Goal: Task Accomplishment & Management: Complete application form

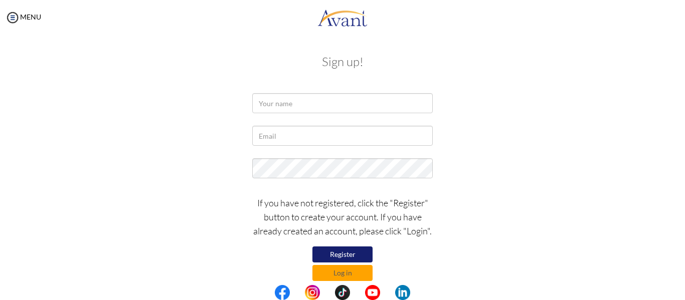
click at [327, 254] on button "Register" at bounding box center [342, 255] width 60 height 16
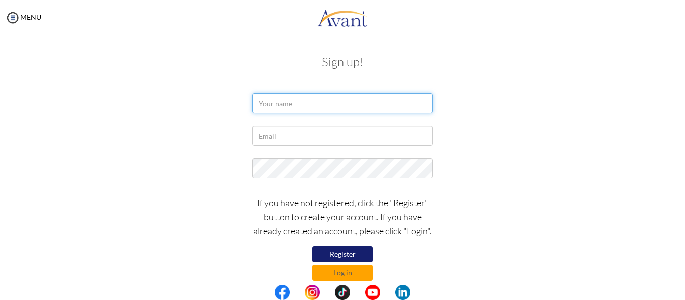
click at [284, 99] on input "text" at bounding box center [342, 103] width 181 height 20
type input "Sandhya Shrestha"
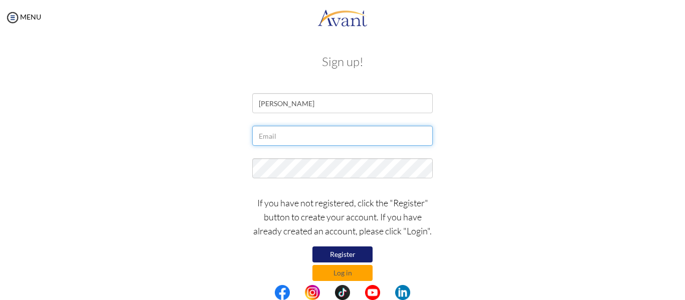
click at [269, 133] on input "text" at bounding box center [342, 136] width 181 height 20
type input "sandhyashrestha2056@gmail.com"
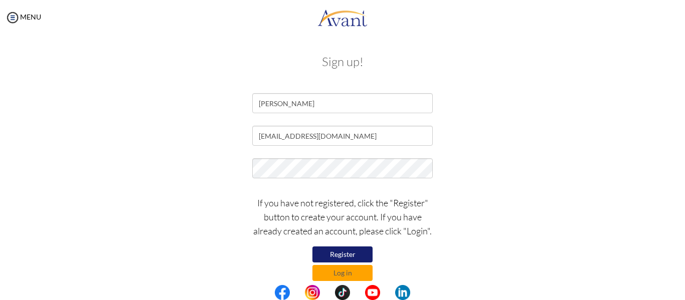
click at [321, 254] on button "Register" at bounding box center [342, 255] width 60 height 16
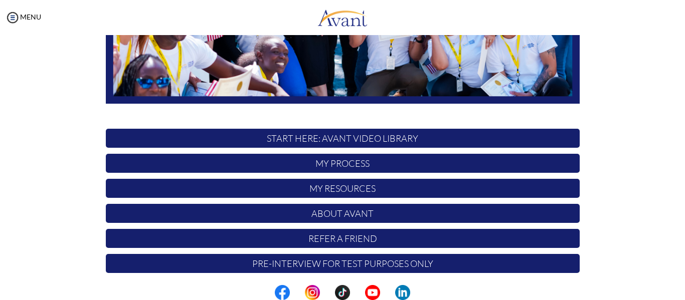
scroll to position [257, 0]
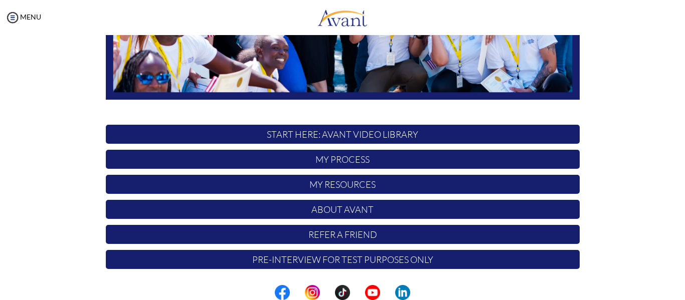
click at [345, 162] on p "My Process" at bounding box center [343, 159] width 474 height 19
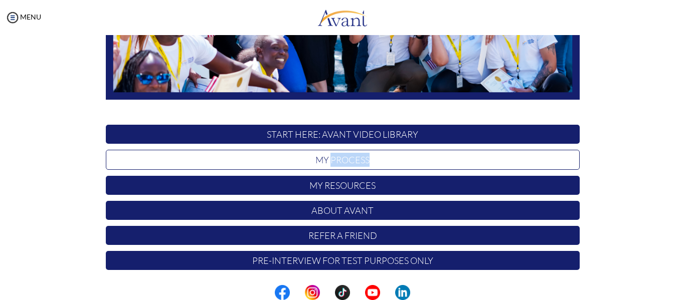
click at [345, 162] on p "My Process" at bounding box center [343, 160] width 474 height 20
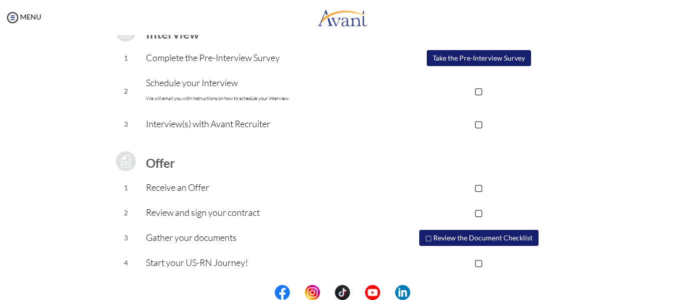
scroll to position [0, 0]
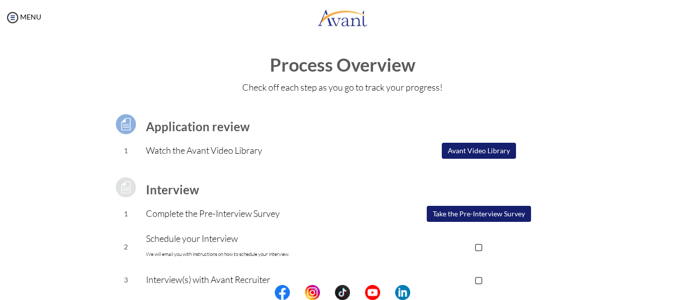
drag, startPoint x: 675, startPoint y: 93, endPoint x: 682, endPoint y: 166, distance: 73.5
click at [682, 166] on div "My Status What is the next step? We would like you to watch the introductory vi…" at bounding box center [342, 185] width 685 height 300
click at [597, 195] on div "Application review 1 Watch the Avant Video Library ▢ Avant Video Library Interv…" at bounding box center [342, 265] width 587 height 331
click at [478, 156] on button "Avant Video Library" at bounding box center [479, 151] width 74 height 16
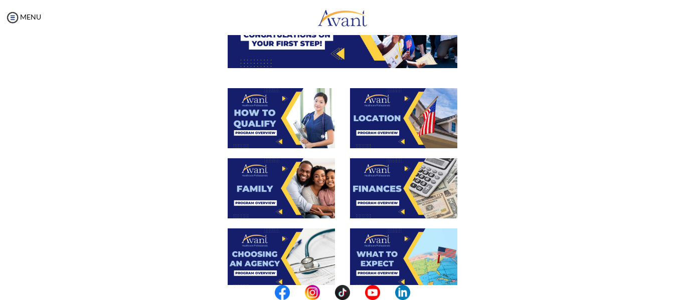
scroll to position [145, 0]
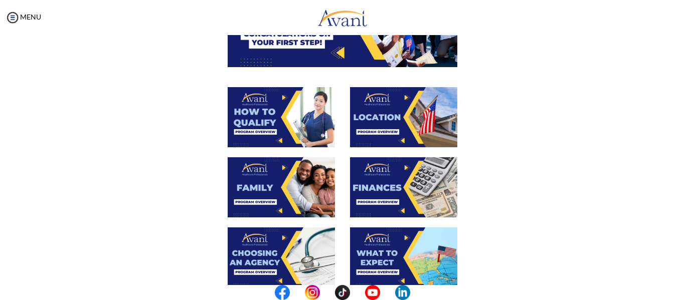
click at [386, 177] on img at bounding box center [403, 187] width 107 height 60
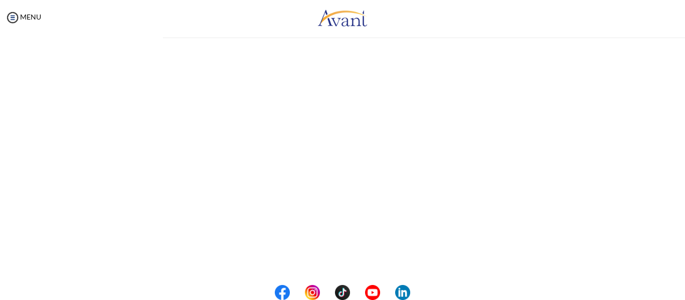
click at [386, 177] on div "My Status What is the next step? We would like you to watch the introductory vi…" at bounding box center [342, 185] width 685 height 300
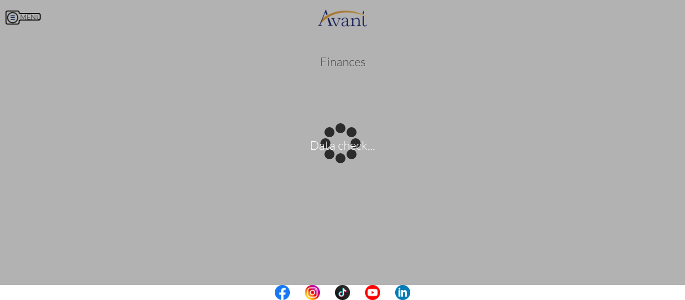
click at [10, 19] on body "Data check... Maintenance break. Please come back in 2 hours. MENU My Status Wh…" at bounding box center [342, 150] width 685 height 300
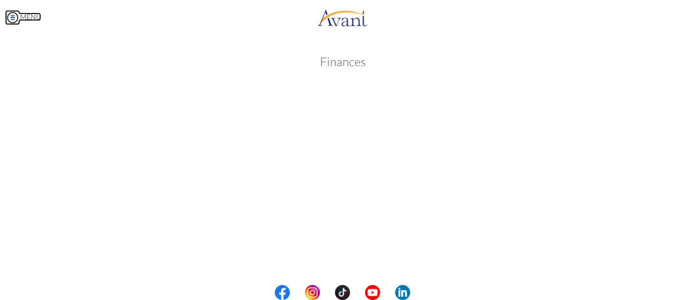
click at [10, 19] on img at bounding box center [12, 17] width 15 height 15
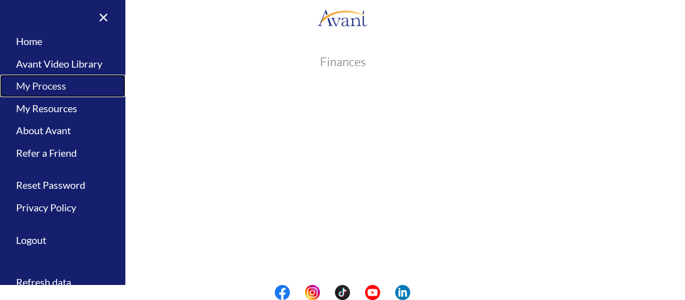
click at [50, 83] on link "My Process" at bounding box center [62, 86] width 125 height 23
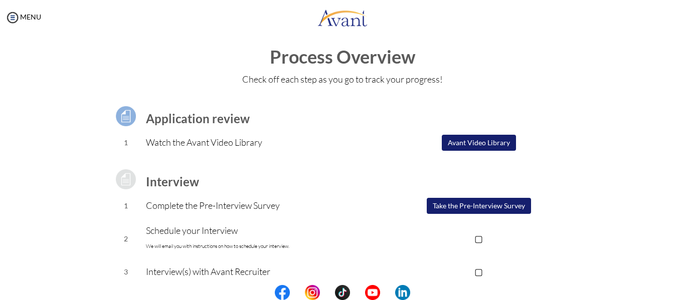
scroll to position [7, 0]
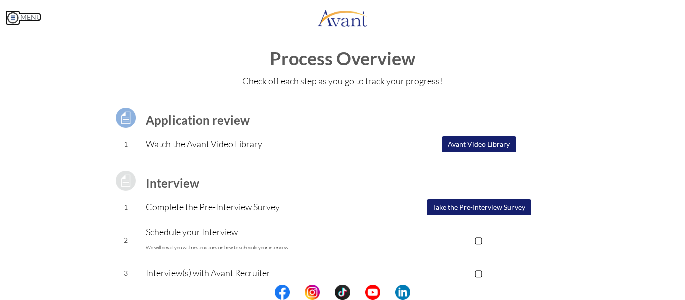
click at [12, 15] on img at bounding box center [12, 17] width 15 height 15
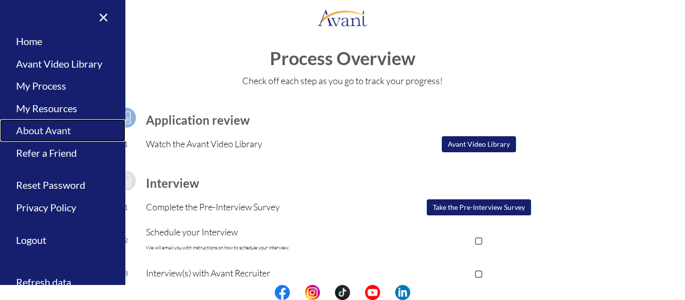
click at [54, 128] on link "About Avant" at bounding box center [62, 130] width 125 height 23
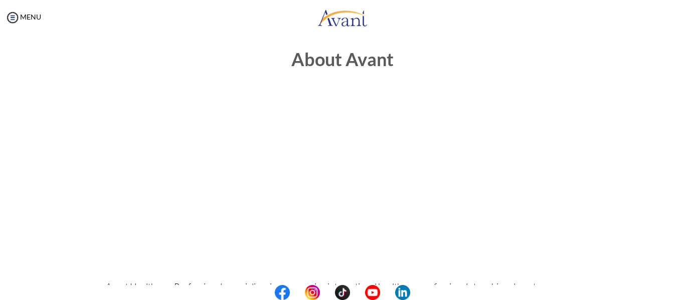
scroll to position [0, 0]
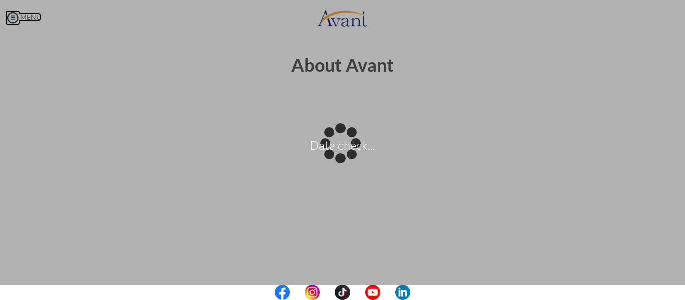
click at [14, 11] on body "Data check... Maintenance break. Please come back in 2 hours. MENU My Status Wh…" at bounding box center [342, 150] width 685 height 300
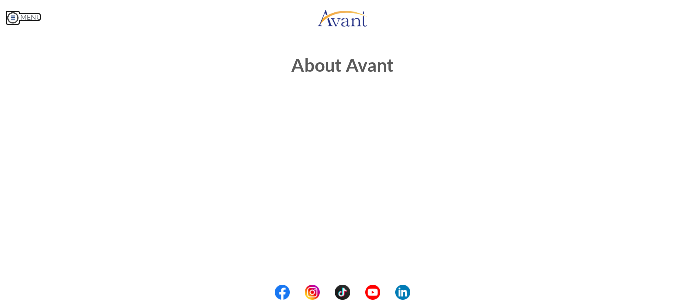
click at [16, 16] on img at bounding box center [12, 17] width 15 height 15
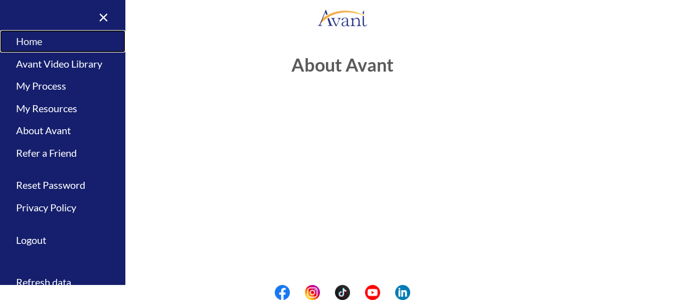
click at [28, 41] on link "Home" at bounding box center [62, 41] width 125 height 23
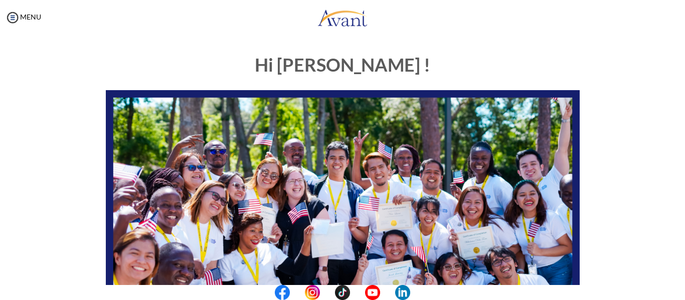
scroll to position [257, 0]
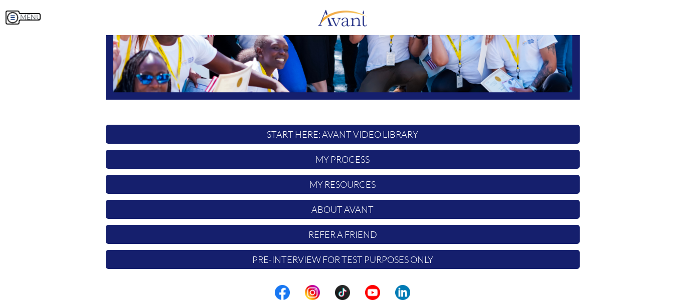
click at [10, 17] on img at bounding box center [12, 17] width 15 height 15
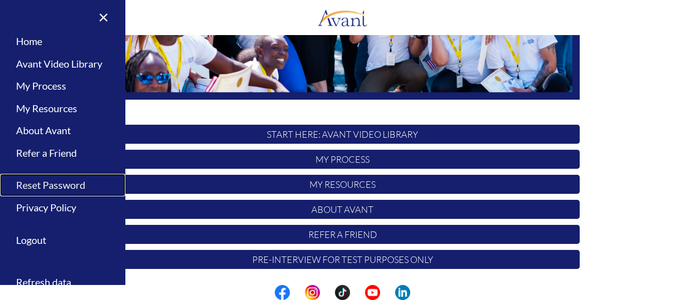
click at [73, 186] on link "Reset Password" at bounding box center [62, 185] width 125 height 23
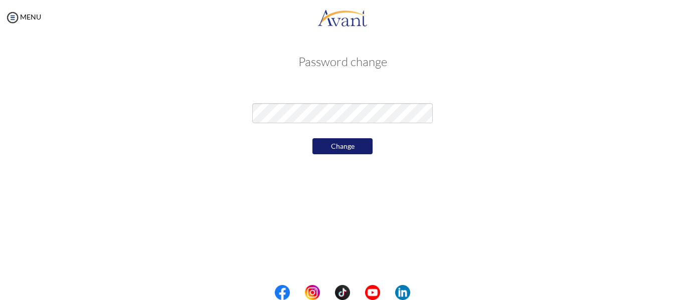
click at [331, 148] on button "Change" at bounding box center [342, 146] width 60 height 16
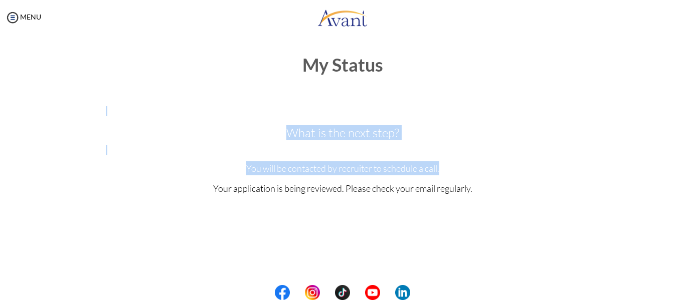
drag, startPoint x: 673, startPoint y: 101, endPoint x: 675, endPoint y: 175, distance: 74.2
click at [675, 175] on div "My Status What is the next step? We would like you to watch the introductory vi…" at bounding box center [342, 185] width 685 height 300
click at [416, 103] on div "What is the next step? We would like you to watch the introductory video Begin …" at bounding box center [342, 171] width 489 height 182
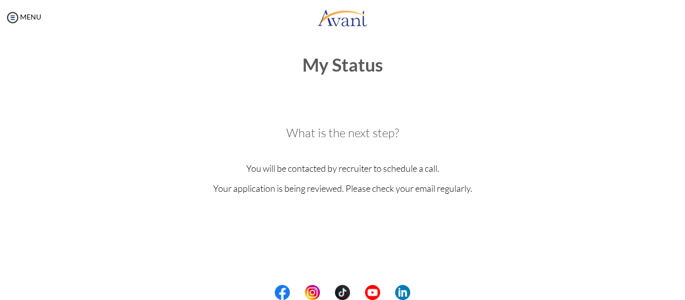
click at [325, 65] on h1 "My Status" at bounding box center [342, 65] width 665 height 20
click at [17, 16] on img at bounding box center [12, 17] width 15 height 15
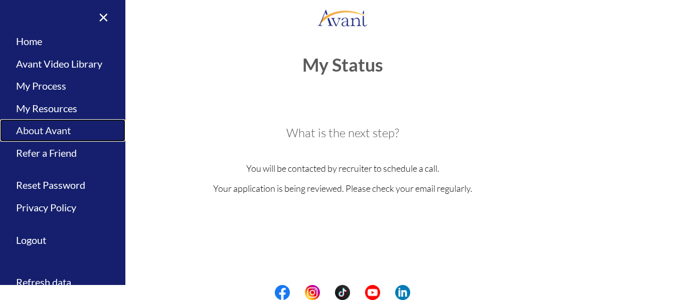
click at [38, 132] on link "About Avant" at bounding box center [62, 130] width 125 height 23
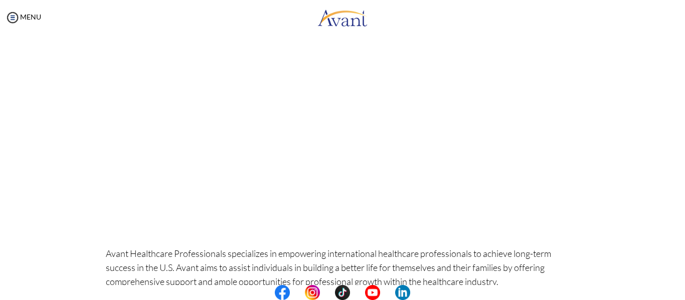
scroll to position [0, 0]
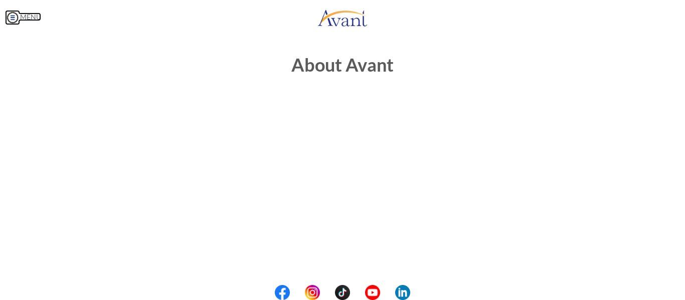
click at [17, 13] on img at bounding box center [12, 17] width 15 height 15
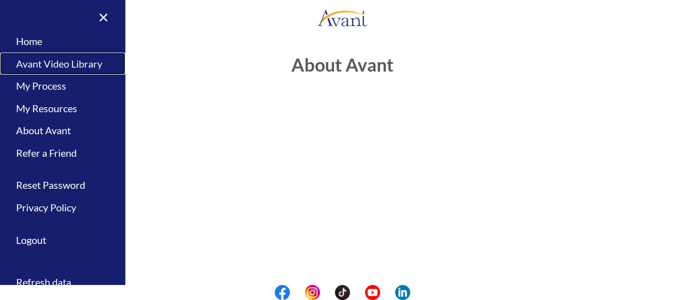
click at [41, 66] on link "Avant Video Library" at bounding box center [62, 64] width 125 height 23
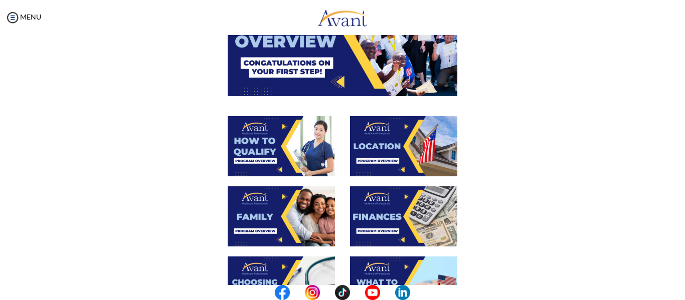
scroll to position [50, 0]
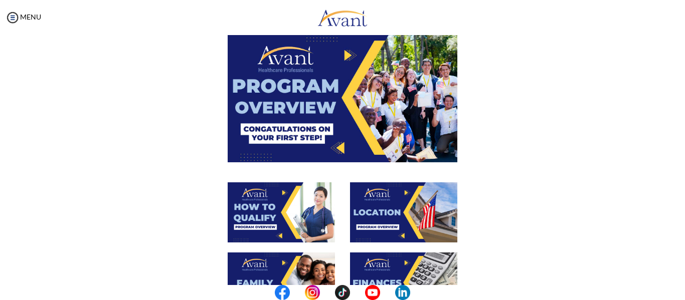
click at [270, 216] on img at bounding box center [281, 213] width 107 height 60
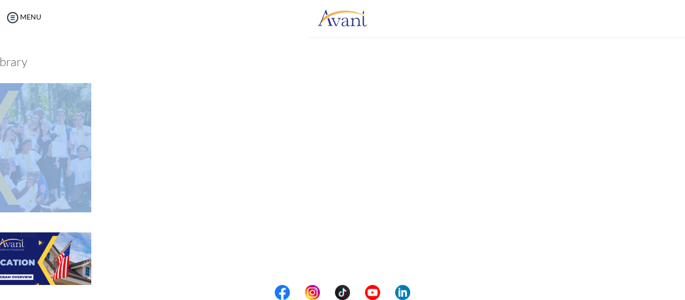
click at [270, 216] on div "My Status What is the next step? We would like you to watch the introductory vi…" at bounding box center [342, 185] width 685 height 300
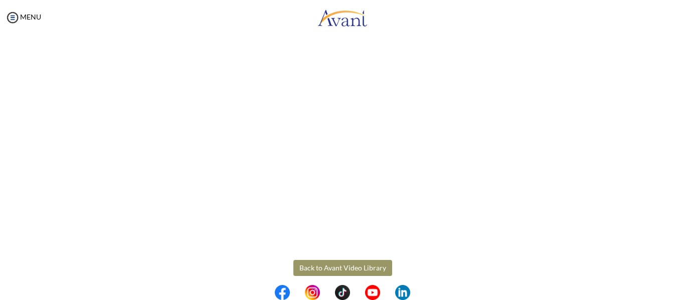
scroll to position [193, 0]
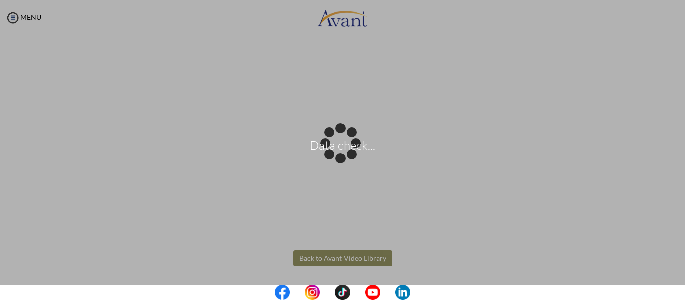
click at [354, 260] on body "Data check... Maintenance break. Please come back in 2 hours. MENU My Status Wh…" at bounding box center [342, 150] width 685 height 300
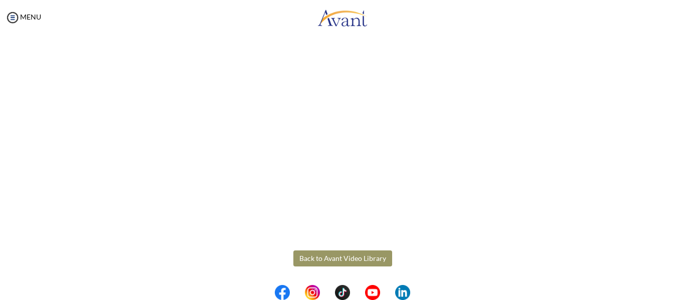
click at [313, 260] on button "Back to Avant Video Library" at bounding box center [342, 259] width 99 height 16
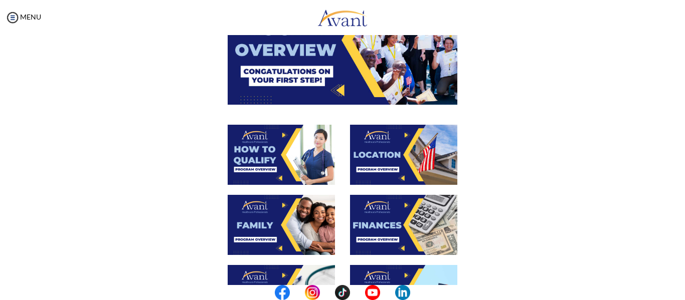
scroll to position [175, 0]
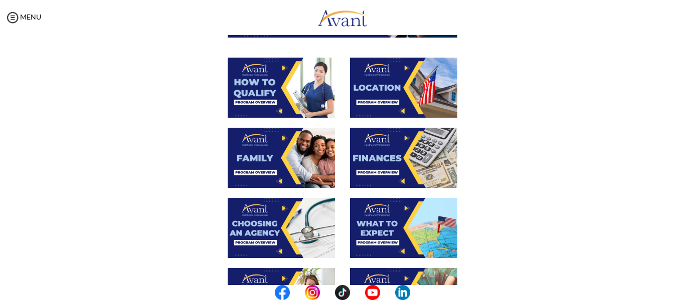
click at [296, 161] on img at bounding box center [281, 158] width 107 height 60
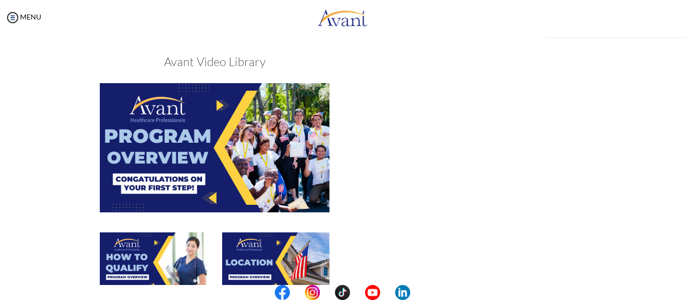
click at [296, 161] on div "My Status What is the next step? We would like you to watch the introductory vi…" at bounding box center [342, 185] width 685 height 300
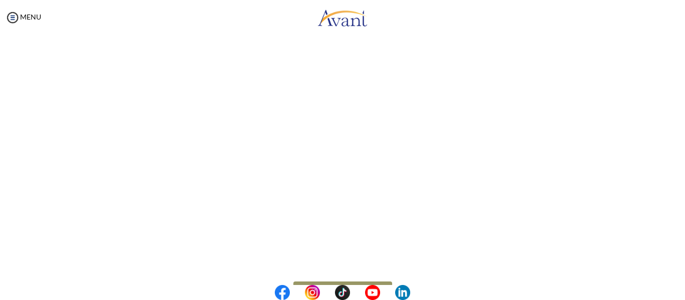
scroll to position [300, 0]
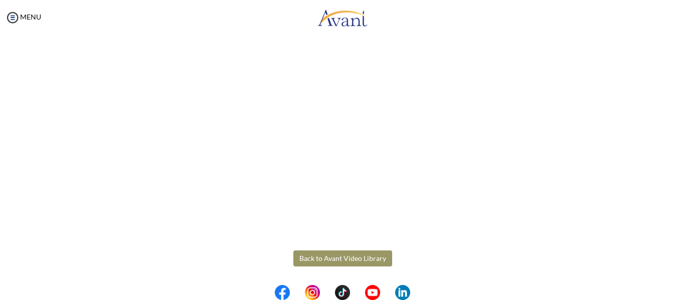
click at [338, 255] on body "Maintenance break. Please come back in 2 hours. MENU My Status What is the next…" at bounding box center [342, 150] width 685 height 300
click at [338, 255] on button "Back to Avant Video Library" at bounding box center [342, 259] width 99 height 16
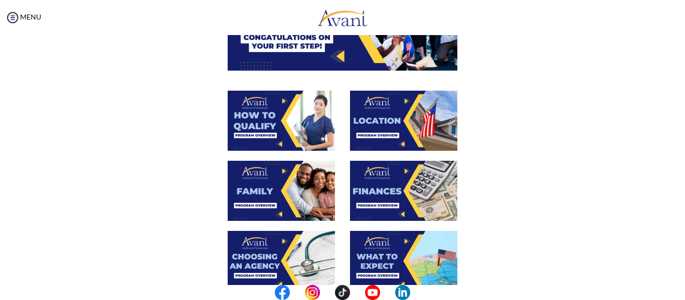
scroll to position [164, 0]
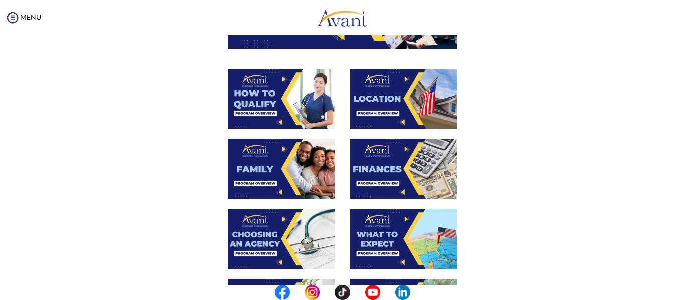
click at [395, 105] on img at bounding box center [403, 99] width 107 height 60
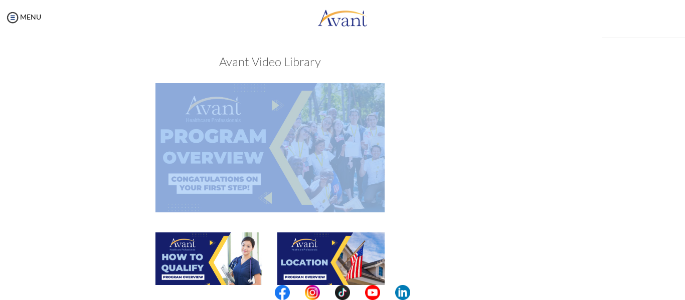
click at [395, 105] on div "My Status What is the next step? We would like you to watch the introductory vi…" at bounding box center [342, 185] width 685 height 300
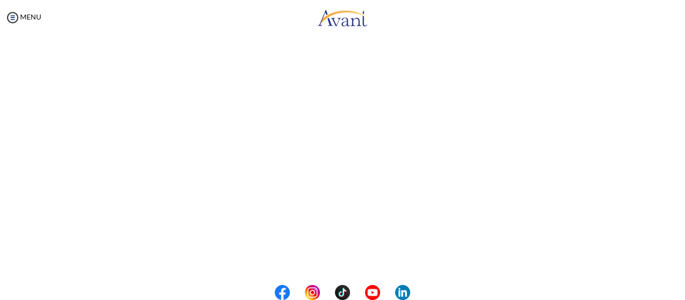
scroll to position [193, 0]
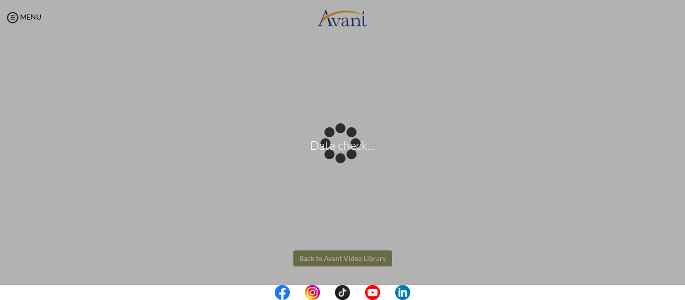
click at [356, 256] on body "Data check... Maintenance break. Please come back in 2 hours. MENU My Status Wh…" at bounding box center [342, 150] width 685 height 300
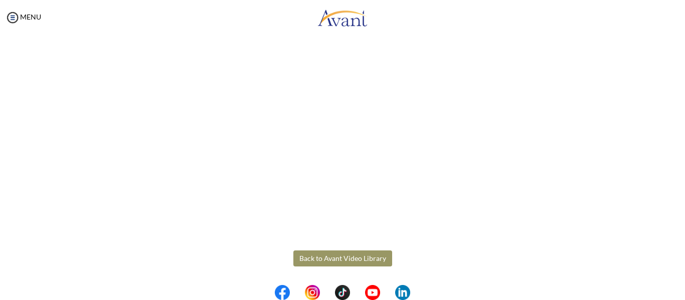
click at [326, 261] on button "Back to Avant Video Library" at bounding box center [342, 259] width 99 height 16
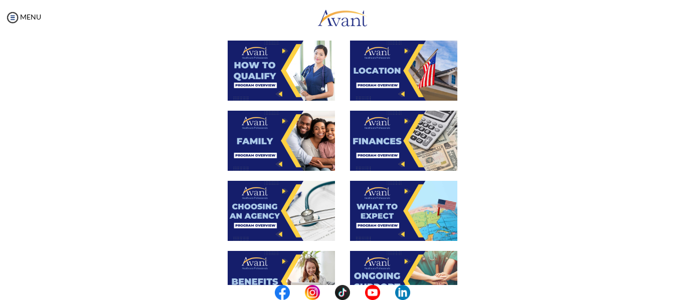
scroll to position [195, 0]
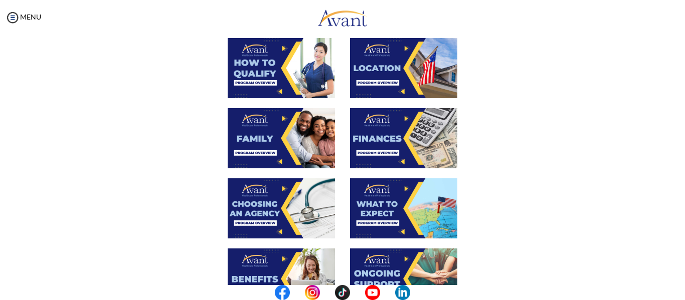
click at [280, 207] on img at bounding box center [281, 209] width 107 height 60
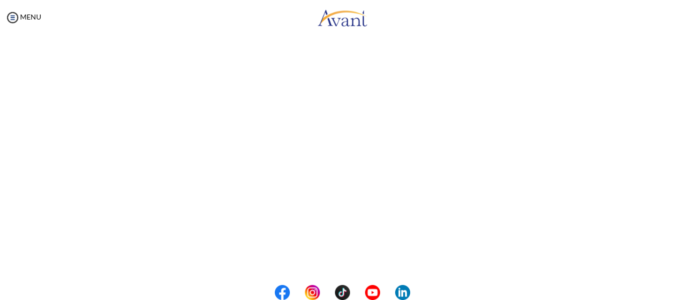
scroll to position [300, 0]
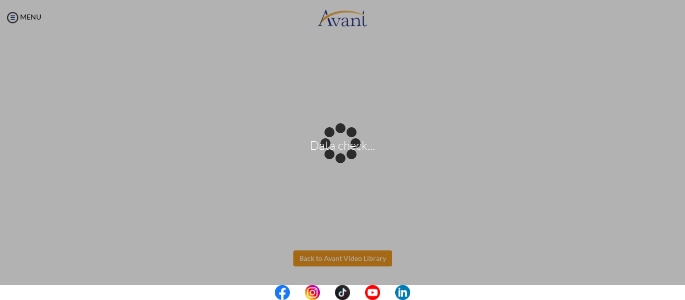
click at [352, 258] on body "Data check... Maintenance break. Please come back in 2 hours. MENU My Status Wh…" at bounding box center [342, 150] width 685 height 300
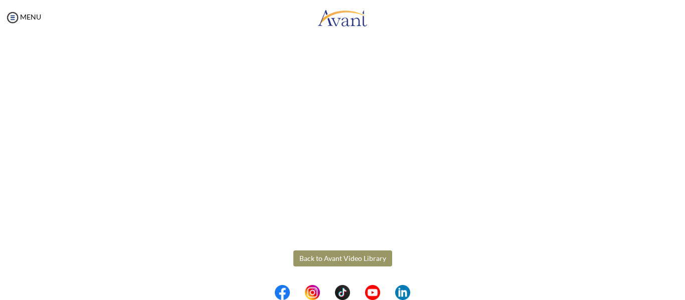
click at [344, 258] on button "Back to Avant Video Library" at bounding box center [342, 259] width 99 height 16
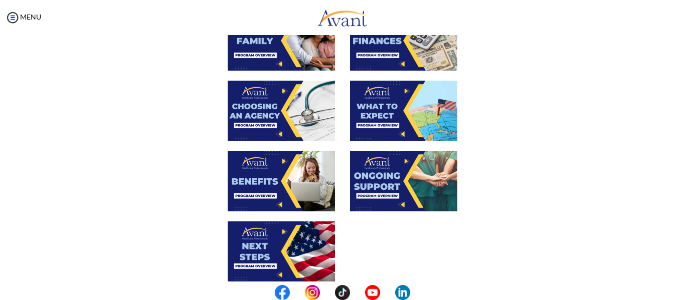
scroll to position [256, 0]
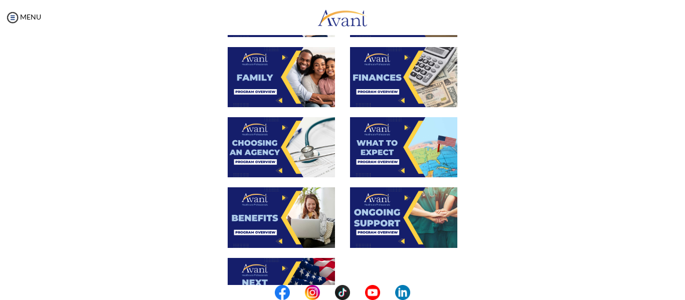
click at [386, 158] on img at bounding box center [403, 147] width 107 height 60
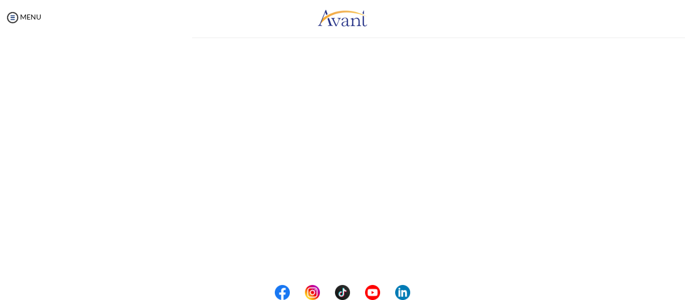
click at [386, 158] on div "My Status What is the next step? We would like you to watch the introductory vi…" at bounding box center [342, 185] width 685 height 300
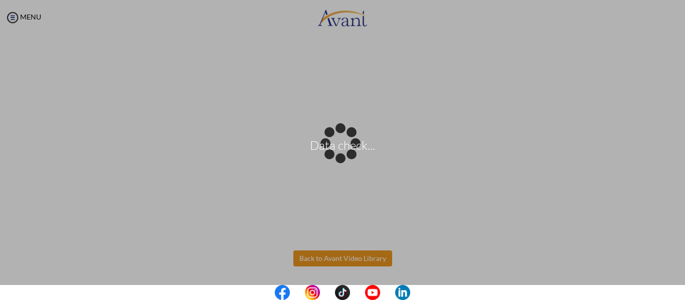
click at [324, 251] on body "Data check... Maintenance break. Please come back in 2 hours. MENU My Status Wh…" at bounding box center [342, 150] width 685 height 300
click at [335, 157] on div "Data check..." at bounding box center [342, 150] width 14 height 14
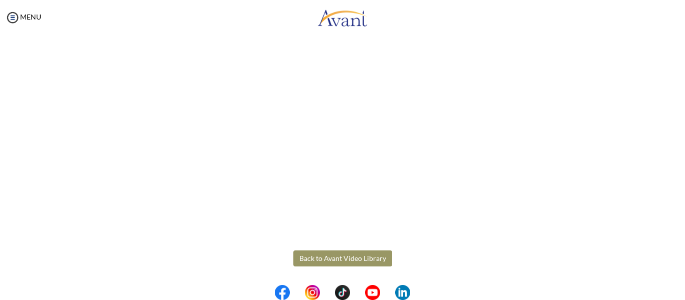
click at [324, 253] on button "Back to Avant Video Library" at bounding box center [342, 259] width 99 height 16
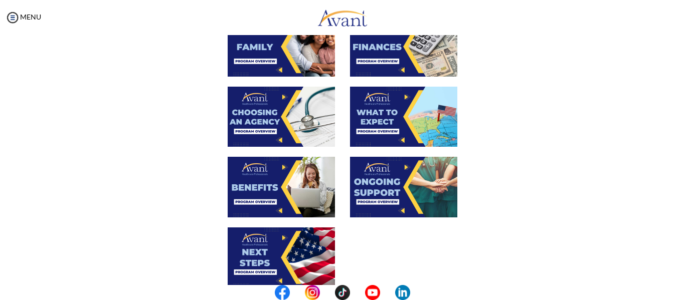
scroll to position [283, 0]
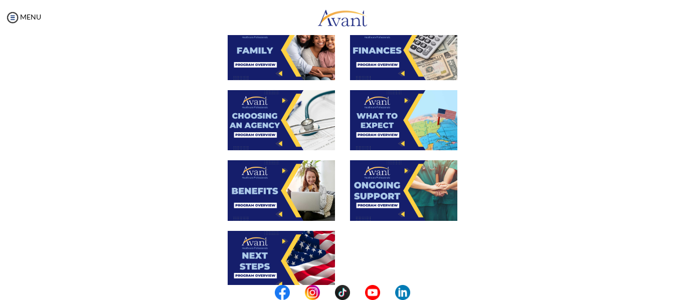
click at [269, 206] on img at bounding box center [281, 190] width 107 height 60
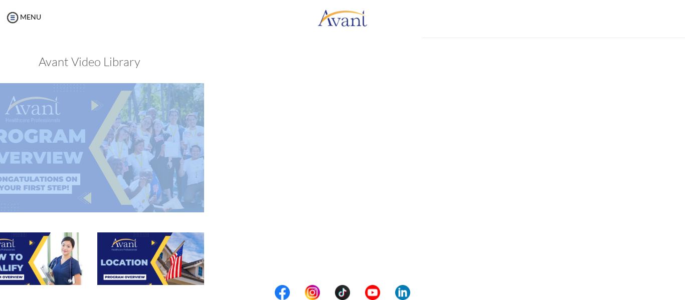
click at [269, 206] on div "My Status What is the next step? We would like you to watch the introductory vi…" at bounding box center [342, 185] width 685 height 300
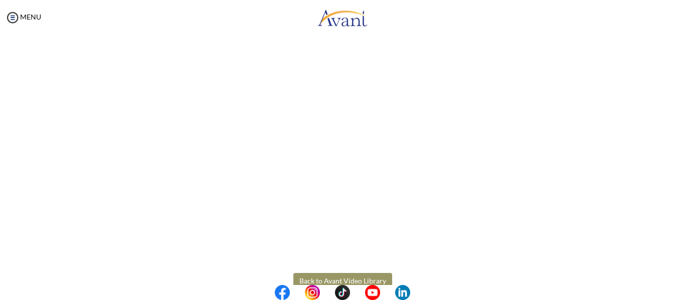
scroll to position [300, 0]
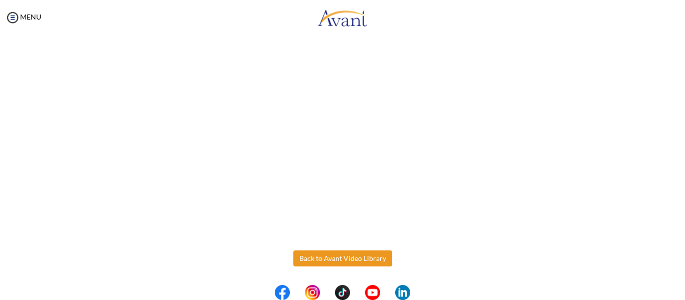
click at [348, 260] on body "Maintenance break. Please come back in 2 hours. MENU My Status What is the next…" at bounding box center [342, 150] width 685 height 300
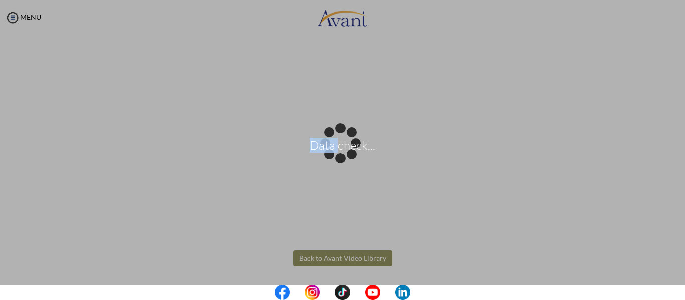
click at [348, 157] on div "Data check..." at bounding box center [342, 150] width 14 height 14
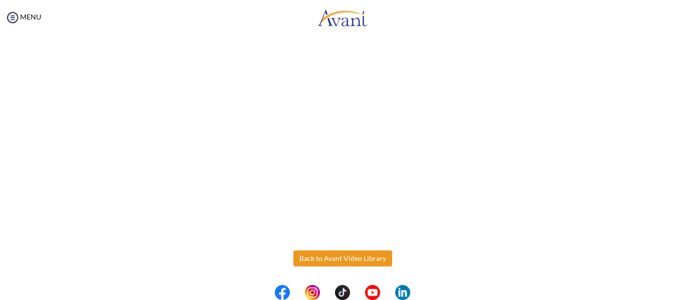
click at [348, 260] on button "Back to Avant Video Library" at bounding box center [342, 259] width 99 height 16
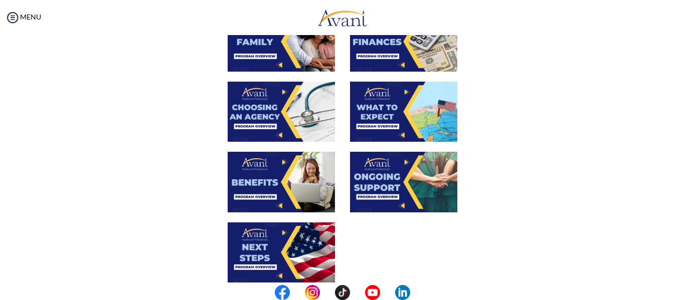
scroll to position [292, 0]
